Goal: Task Accomplishment & Management: Use online tool/utility

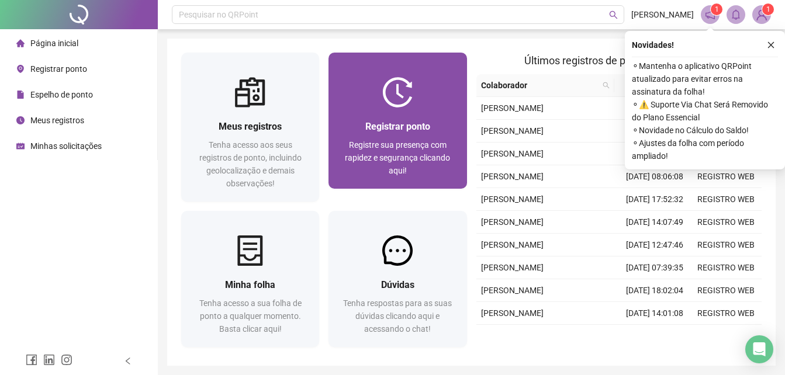
click at [375, 150] on div "Registre sua presença com rapidez e segurança clicando aqui!" at bounding box center [397, 157] width 110 height 39
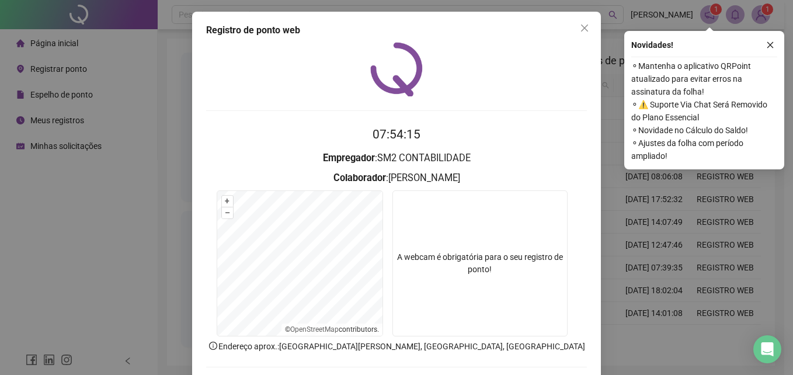
scroll to position [55, 0]
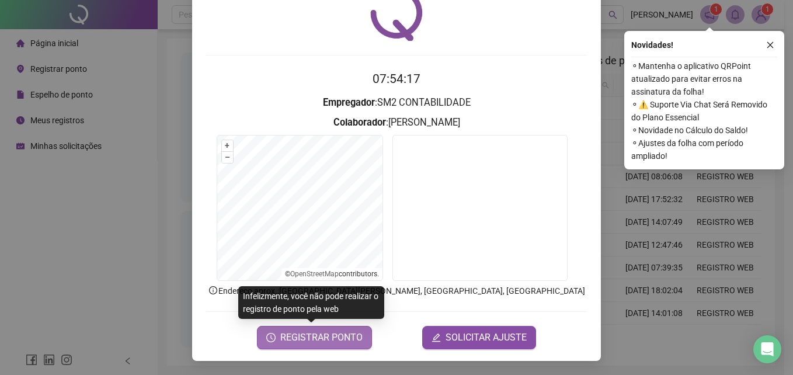
click at [339, 338] on span "REGISTRAR PONTO" at bounding box center [321, 338] width 82 height 14
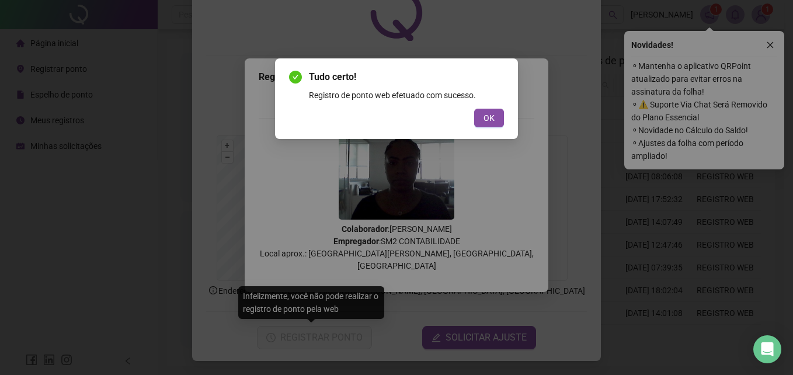
drag, startPoint x: 491, startPoint y: 113, endPoint x: 529, endPoint y: 102, distance: 39.6
click at [491, 113] on span "OK" at bounding box center [489, 118] width 11 height 13
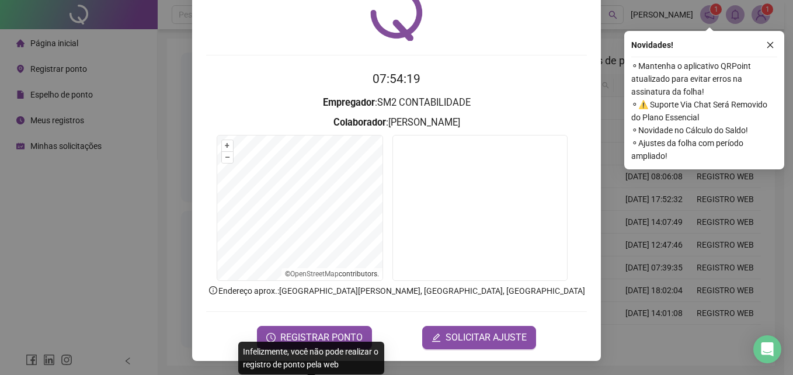
scroll to position [0, 0]
